Goal: Task Accomplishment & Management: Manage account settings

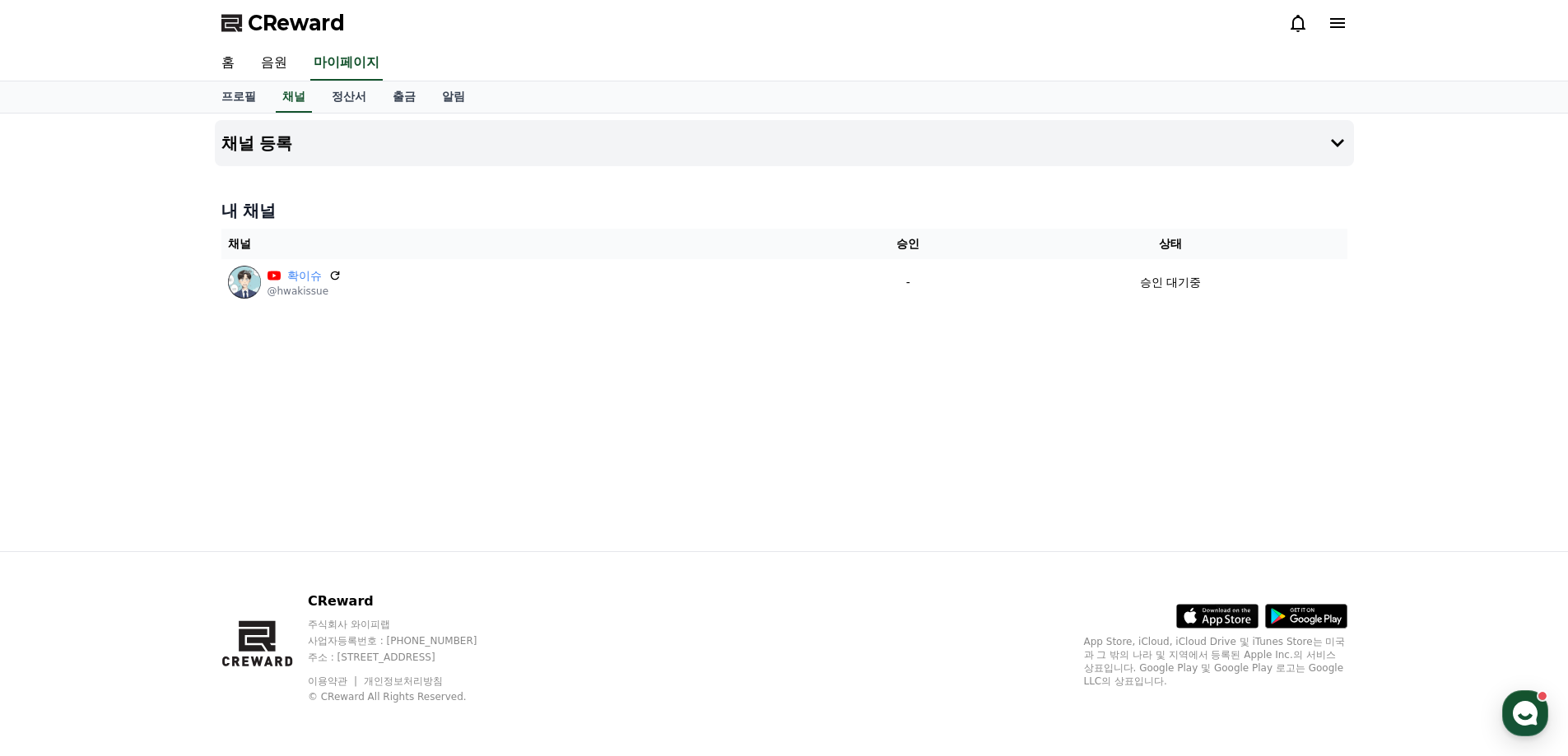
click at [647, 392] on div "채널 등록 내 채널 채널 승인 상태 확이슈 @hwakissue - 승인 대기중" at bounding box center [784, 332] width 1152 height 438
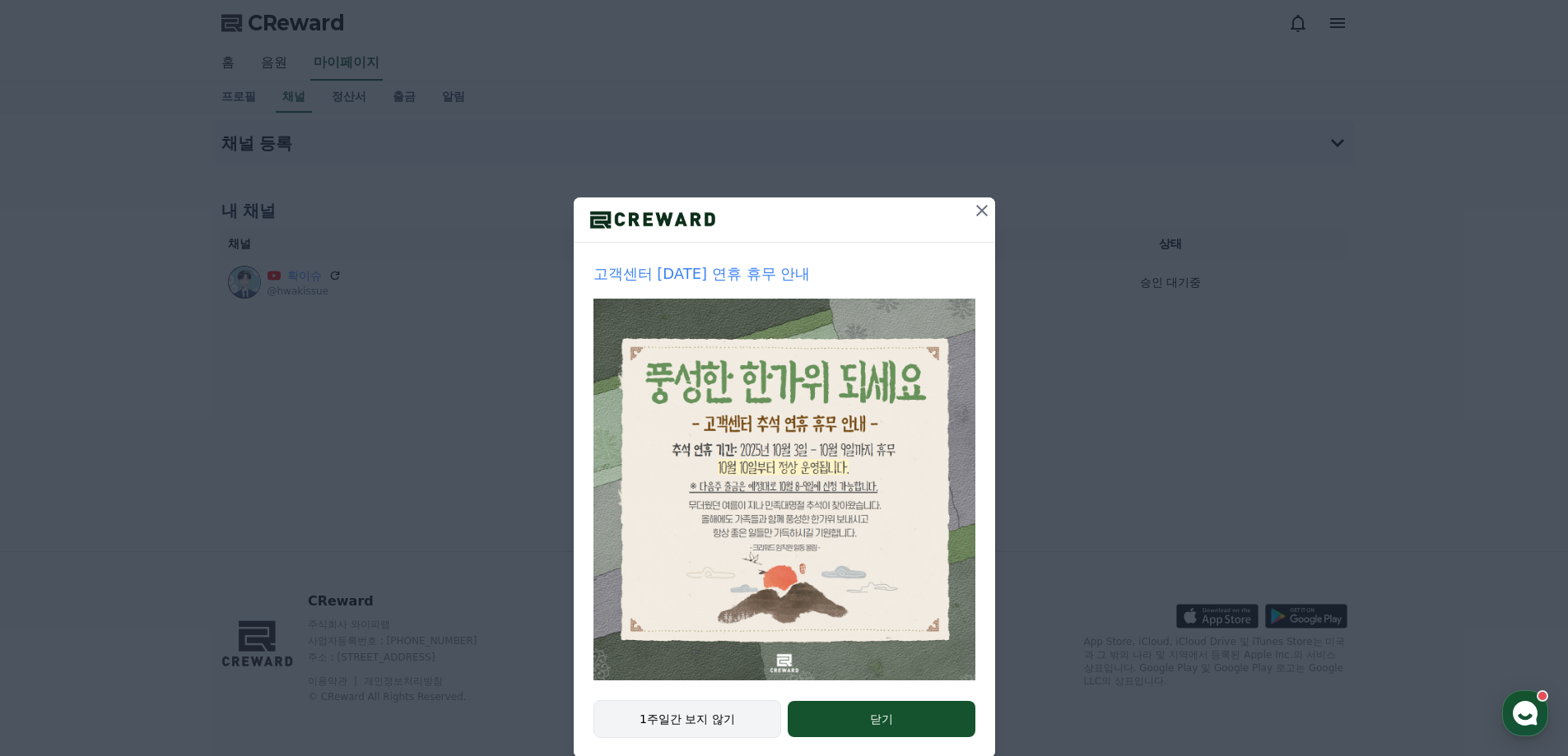
click at [714, 710] on button "1주일간 보지 않기" at bounding box center [687, 719] width 188 height 37
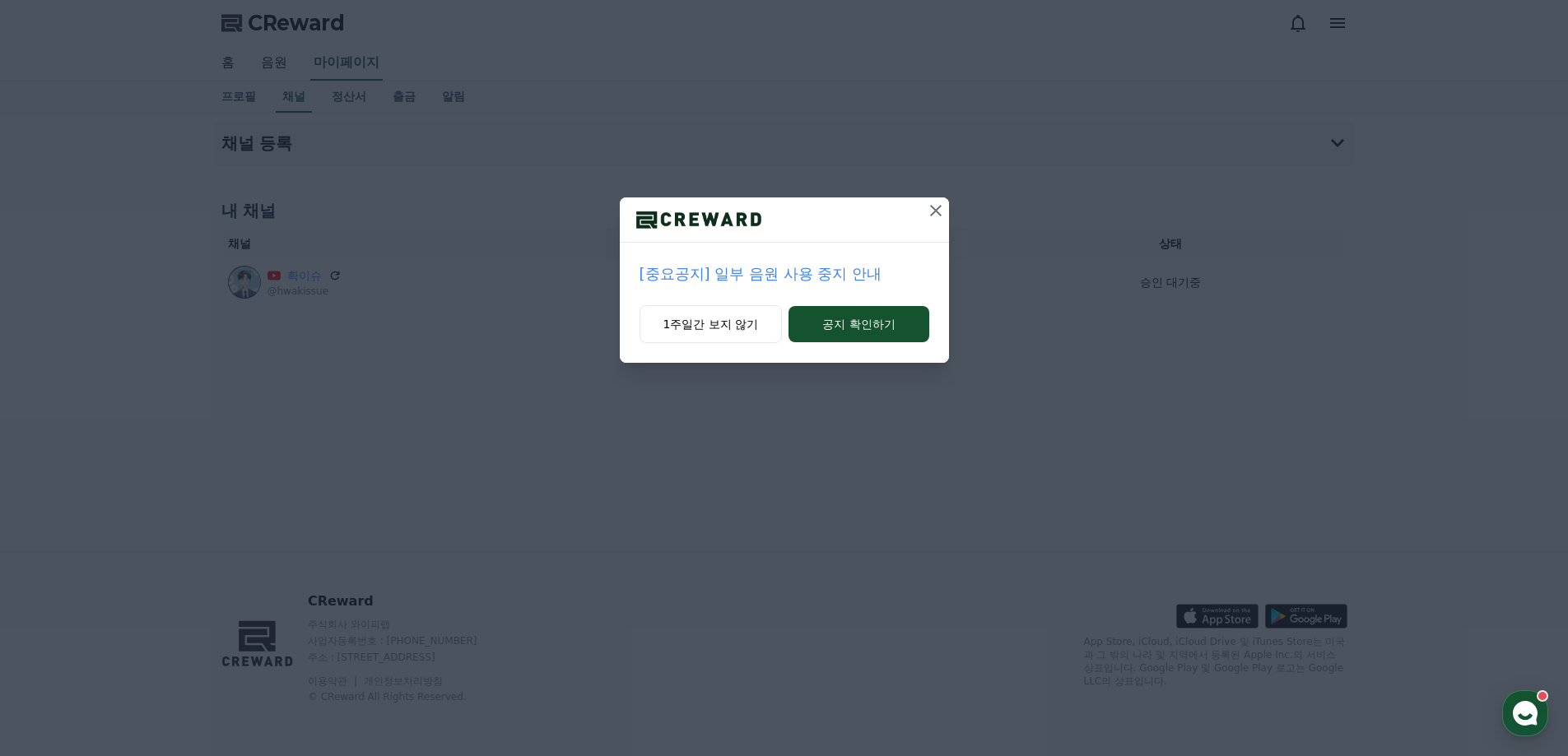
click at [930, 215] on icon at bounding box center [935, 210] width 20 height 20
click at [933, 214] on icon at bounding box center [936, 211] width 12 height 12
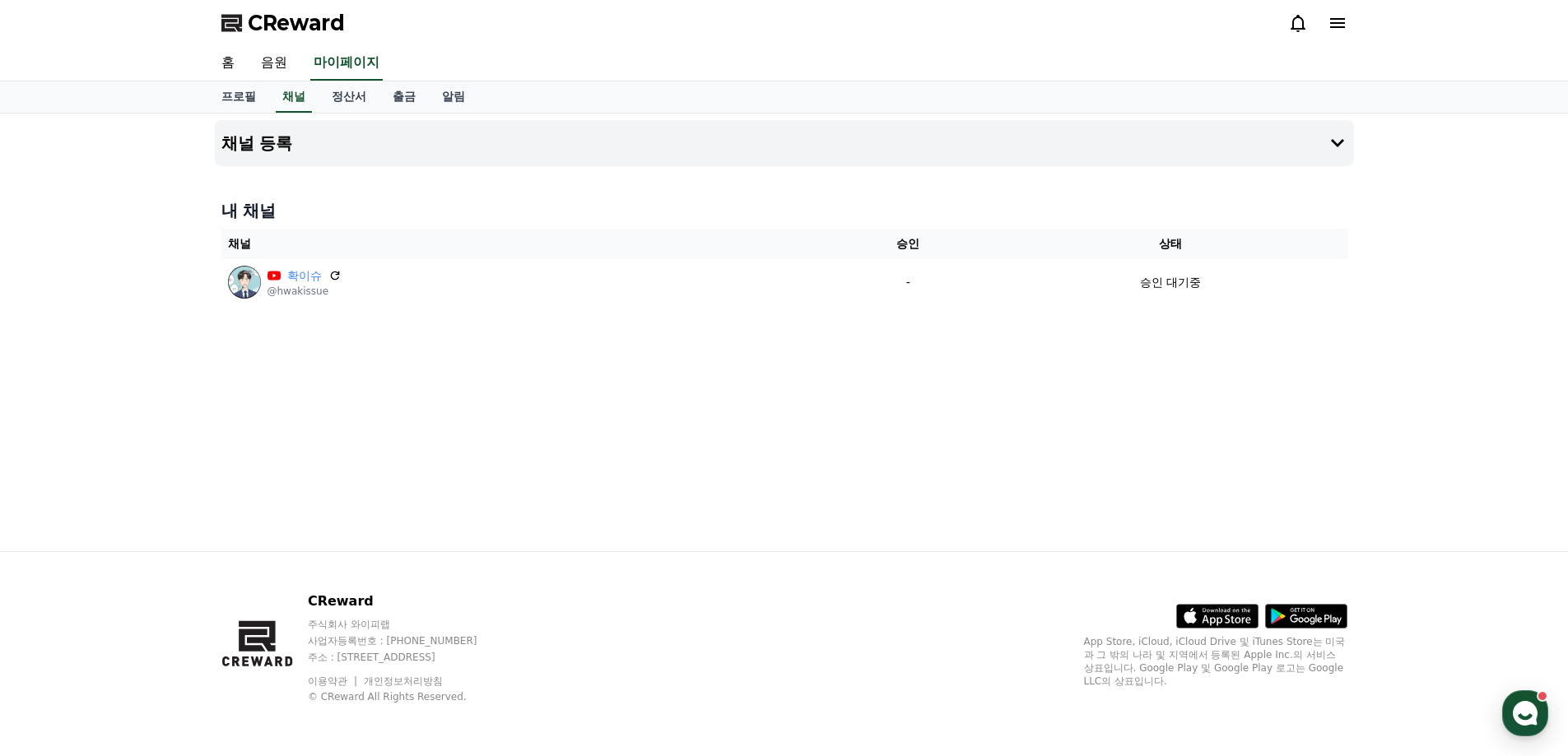
click at [934, 380] on div "채널 등록 내 채널 채널 승인 상태 확이슈 @hwakissue - 승인 대기중" at bounding box center [784, 332] width 1152 height 438
